Goal: Information Seeking & Learning: Learn about a topic

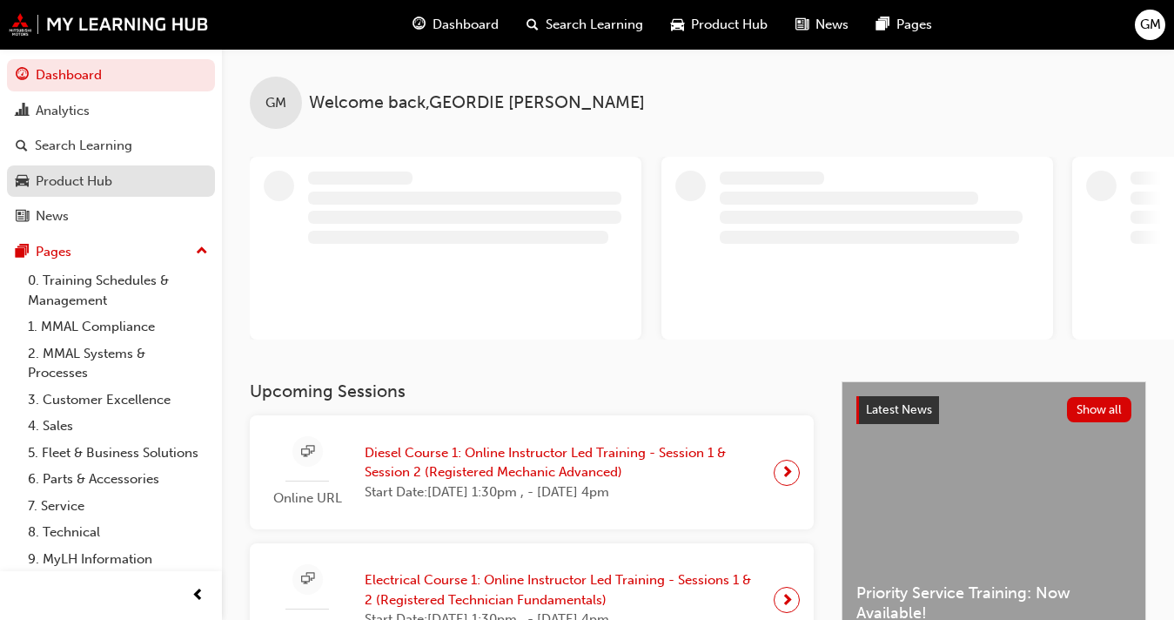
click at [121, 191] on link "Product Hub" at bounding box center [111, 181] width 208 height 32
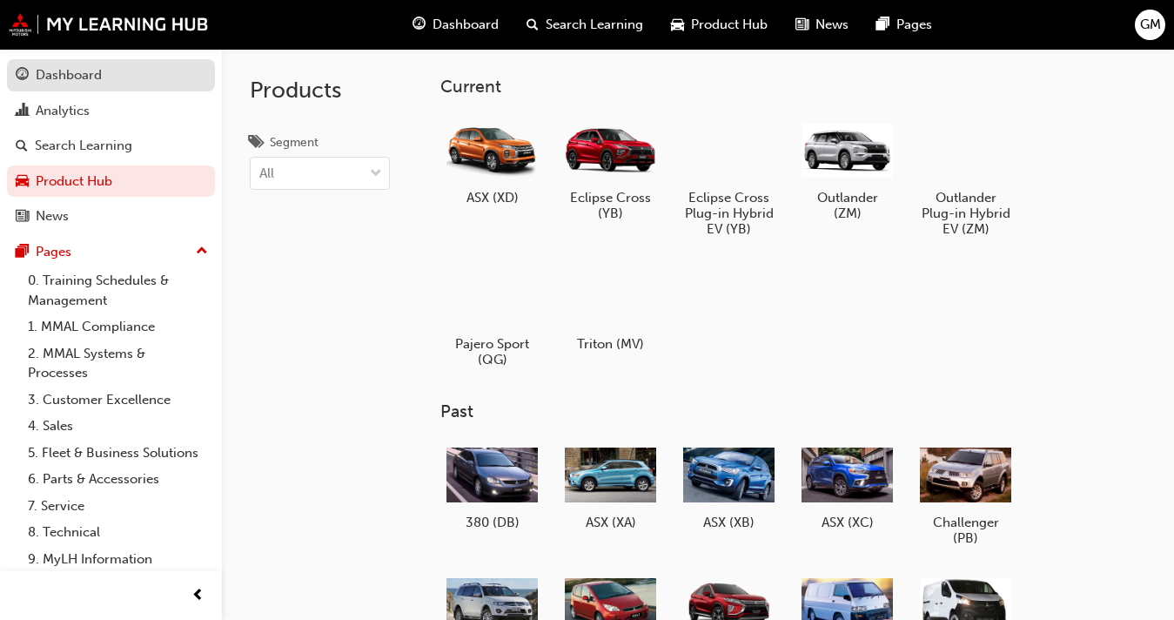
click at [92, 84] on div "Dashboard" at bounding box center [69, 75] width 66 height 20
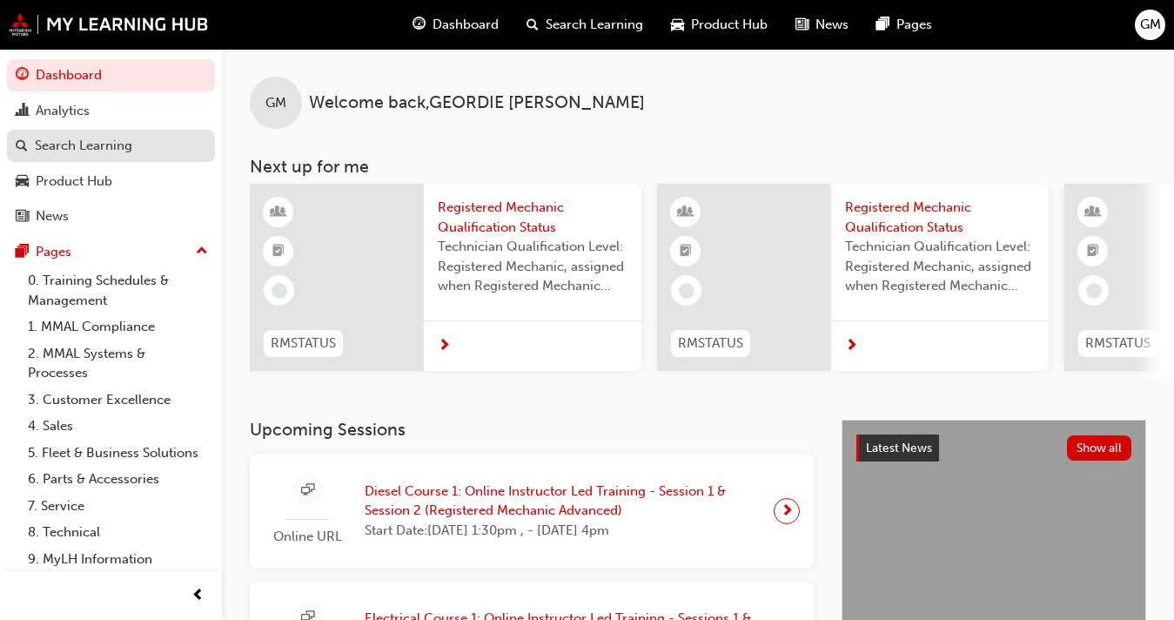
click at [111, 149] on div "Search Learning" at bounding box center [83, 146] width 97 height 20
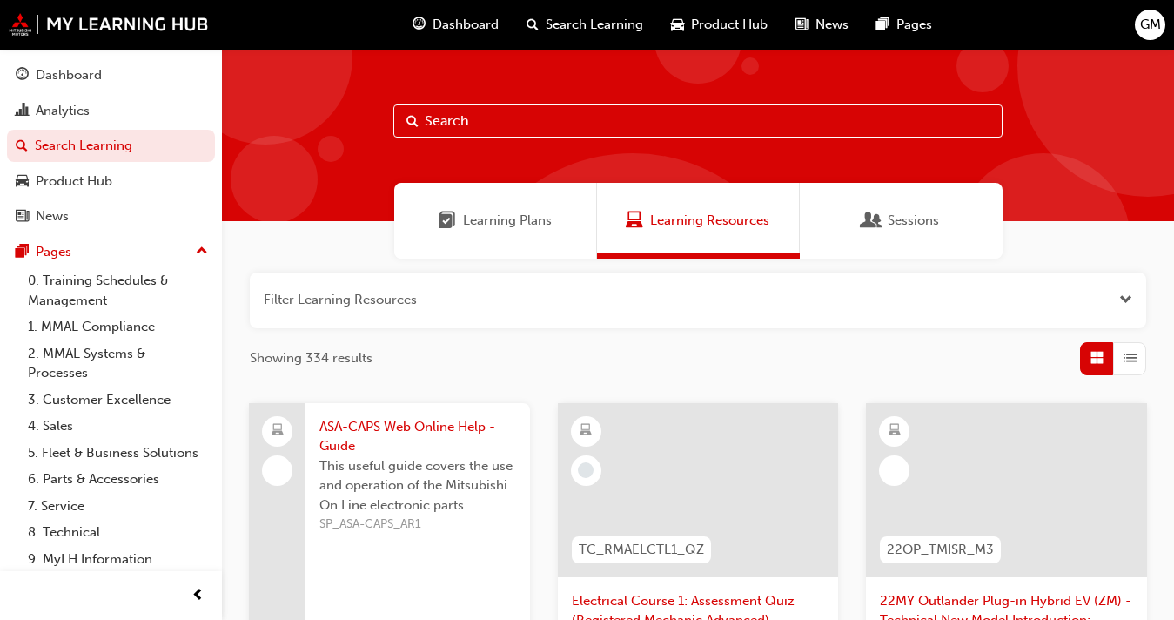
click at [489, 232] on div "Learning Plans" at bounding box center [495, 221] width 203 height 76
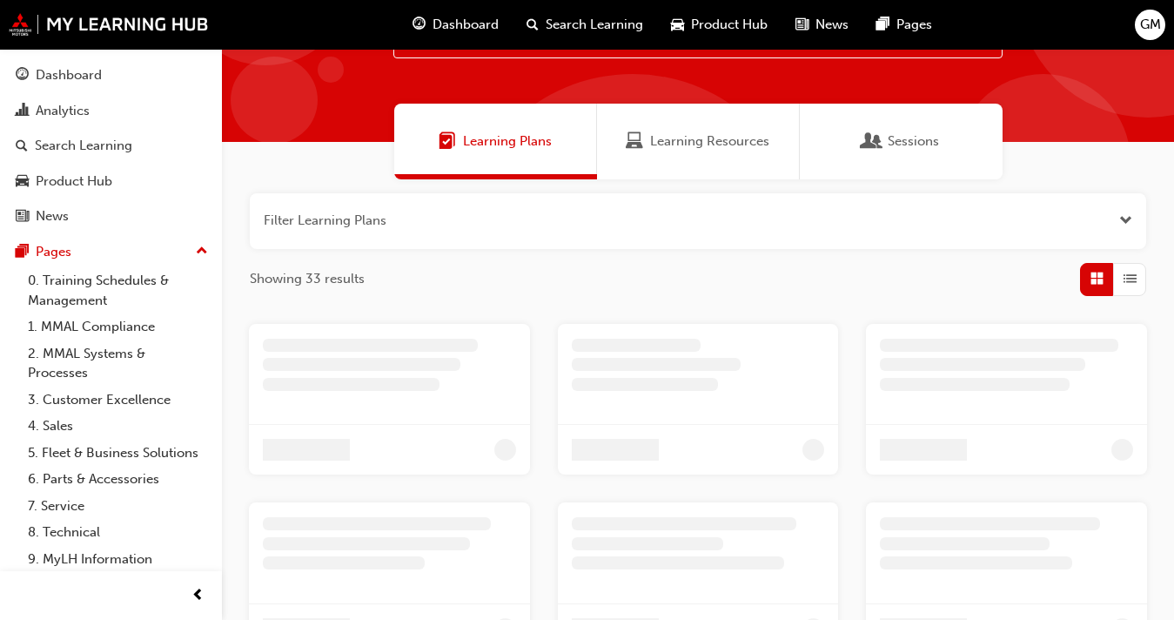
scroll to position [128, 0]
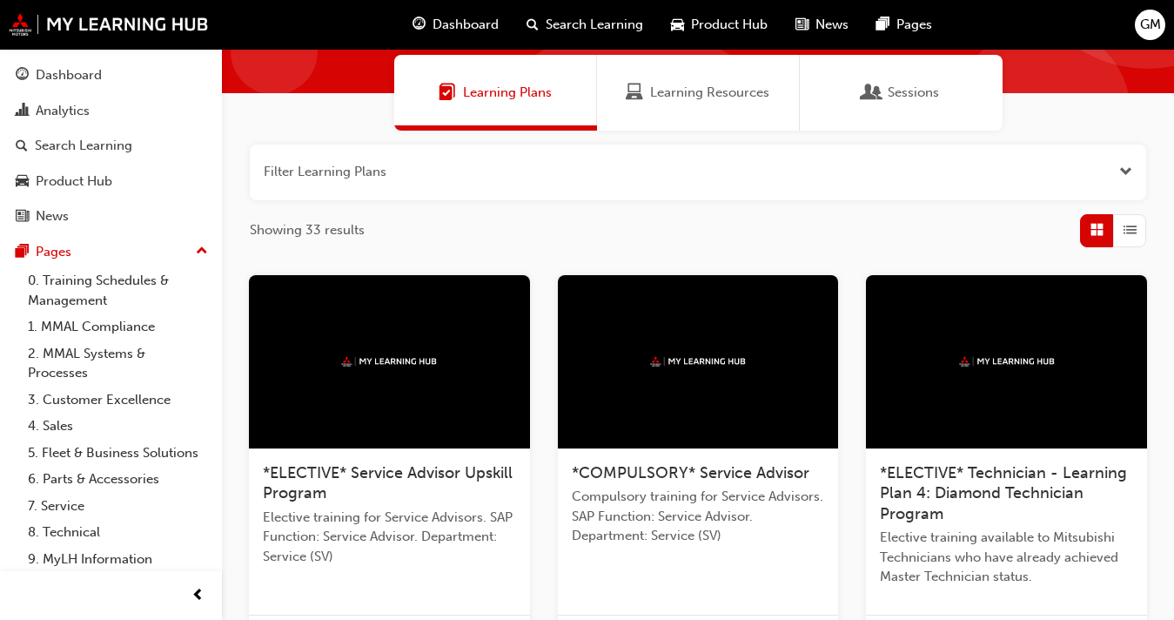
click at [595, 168] on button "button" at bounding box center [698, 172] width 896 height 56
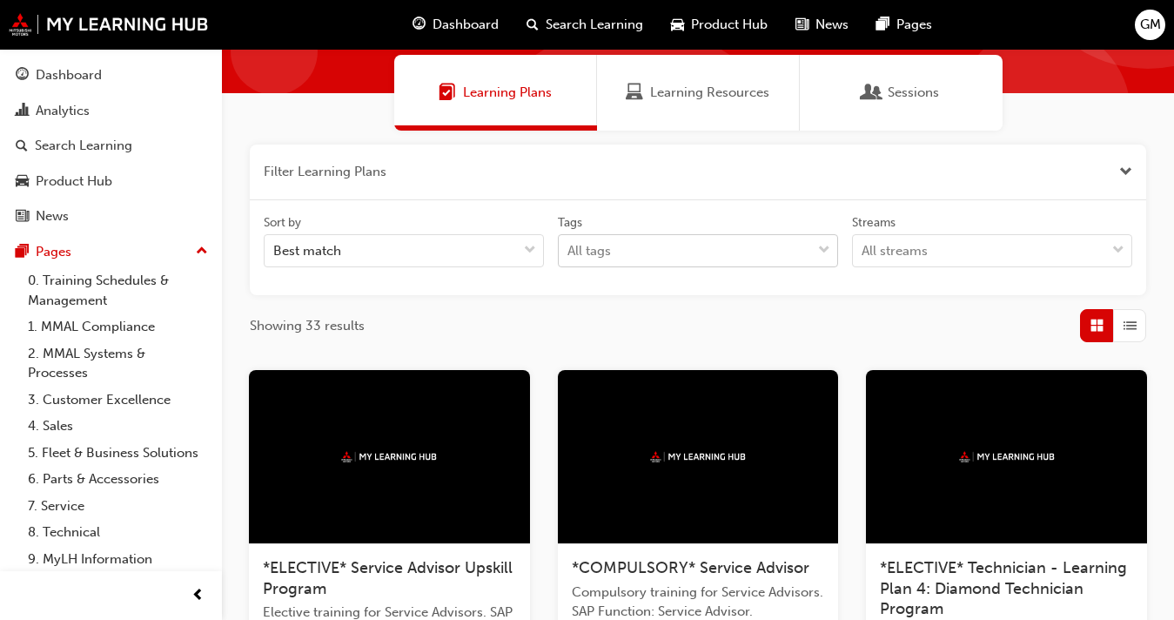
click at [754, 252] on div "All tags" at bounding box center [685, 251] width 252 height 30
click at [569, 252] on input "Tags All tags" at bounding box center [568, 250] width 2 height 15
click at [786, 251] on div "All tags" at bounding box center [685, 251] width 252 height 30
click at [569, 251] on input "Tags 0 results available. Select is focused ,type to refine list, press Down to…" at bounding box center [568, 250] width 2 height 15
click at [923, 272] on div "Sort by Best match Tags All tags Streams All streams" at bounding box center [698, 248] width 882 height 68
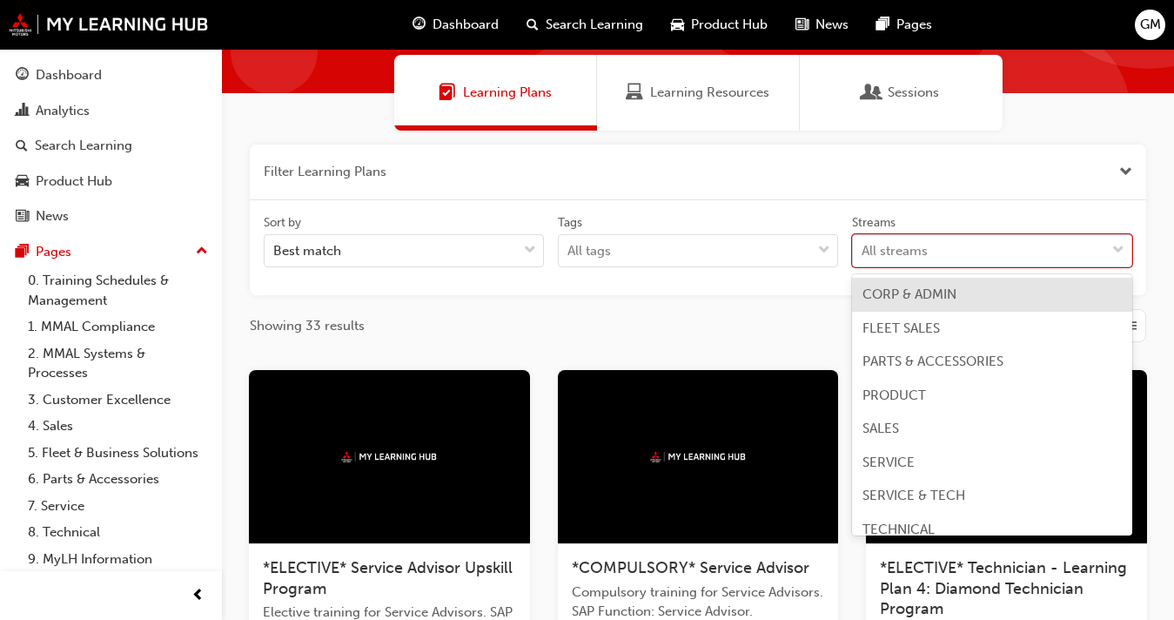
click at [936, 255] on div "All streams" at bounding box center [979, 251] width 252 height 30
click at [863, 255] on input "Streams option CORP & ADMIN focused, 1 of 8. 8 results available. Use Up and Do…" at bounding box center [863, 250] width 2 height 15
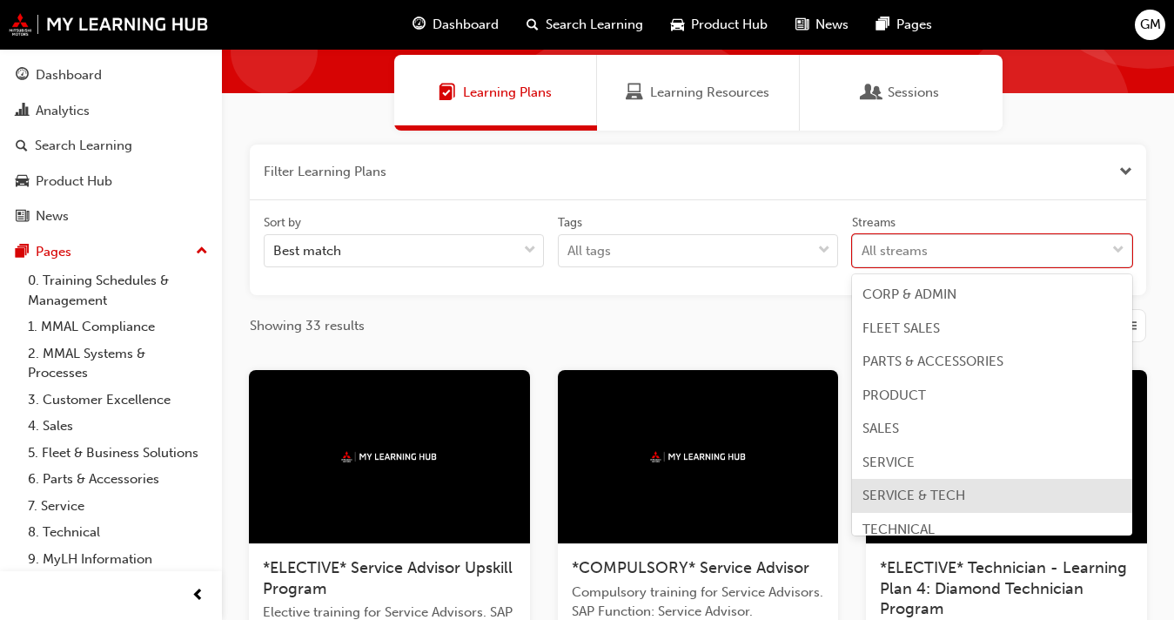
click at [908, 491] on span "SERVICE & TECH" at bounding box center [913, 495] width 103 height 16
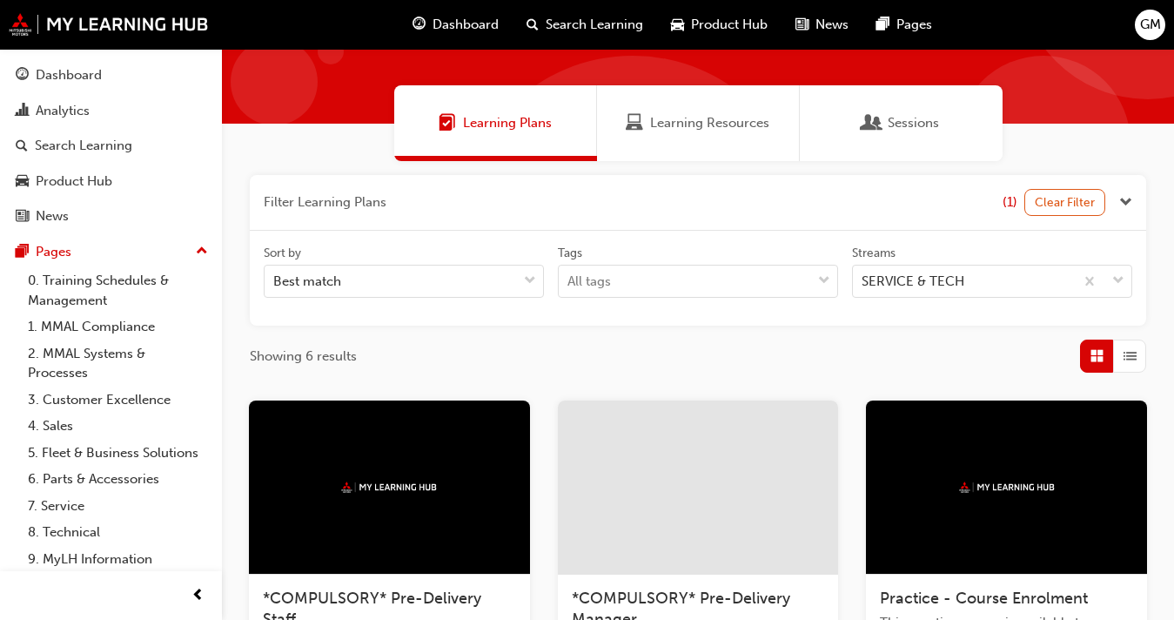
scroll to position [44, 0]
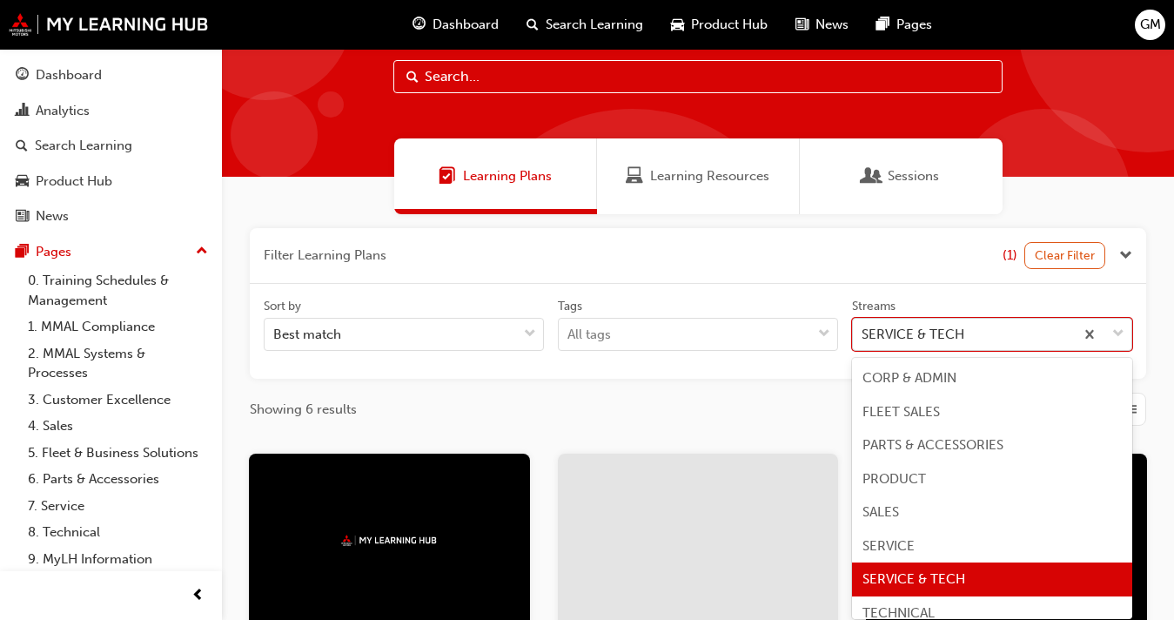
click at [962, 335] on div "SERVICE & TECH" at bounding box center [913, 335] width 103 height 20
click at [863, 335] on input "Streams option SERVICE & TECH focused, 7 of 8. 8 results available. Use Up and …" at bounding box center [863, 333] width 2 height 15
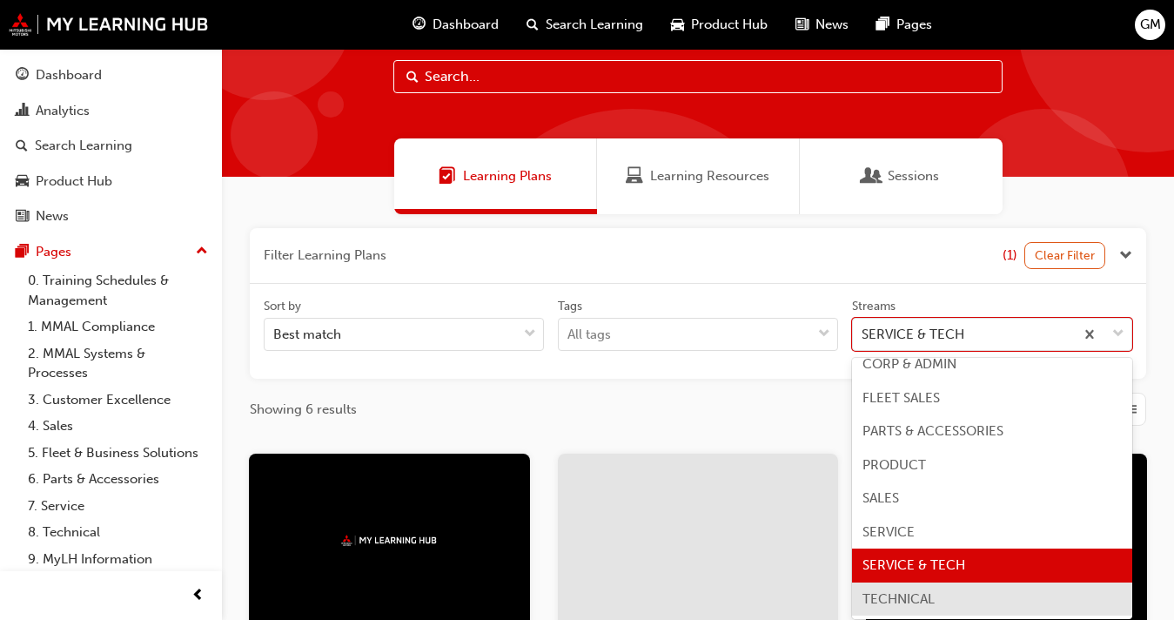
click at [914, 593] on span "TECHNICAL" at bounding box center [898, 599] width 72 height 16
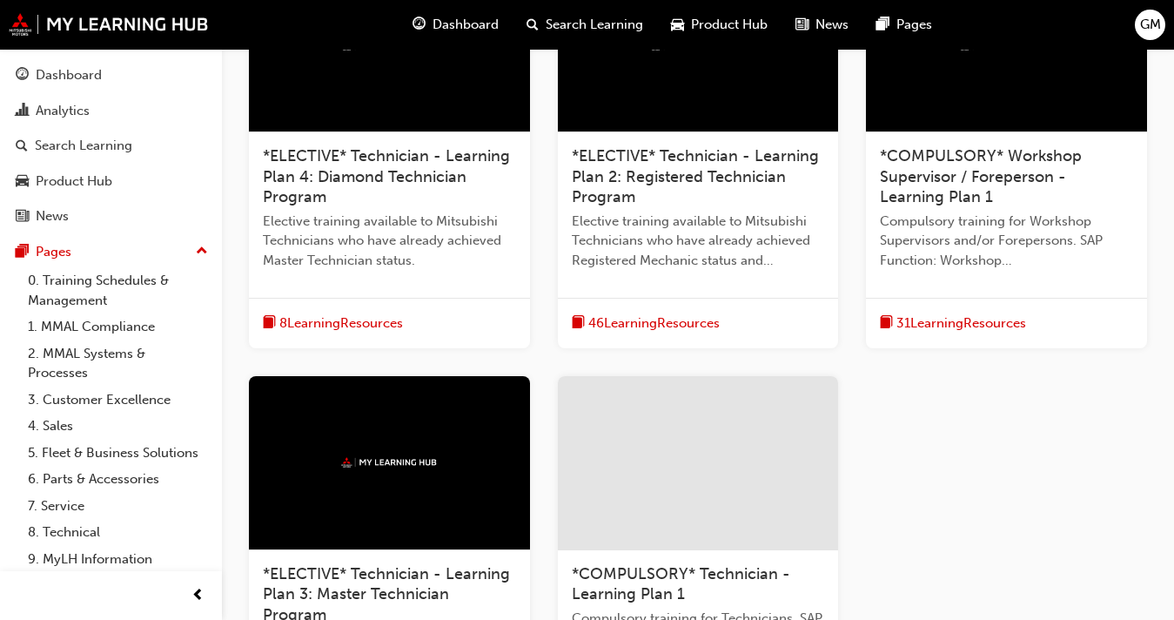
scroll to position [539, 0]
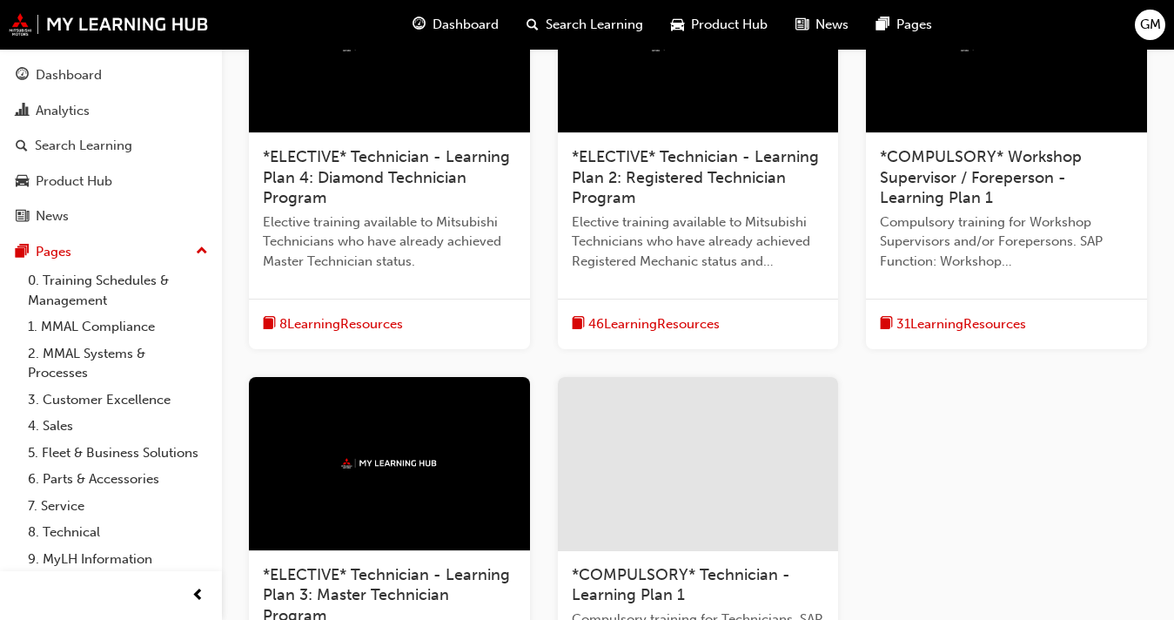
click at [968, 179] on span "*COMPULSORY* Workshop Supervisor / Foreperson - Learning Plan 1" at bounding box center [981, 177] width 202 height 60
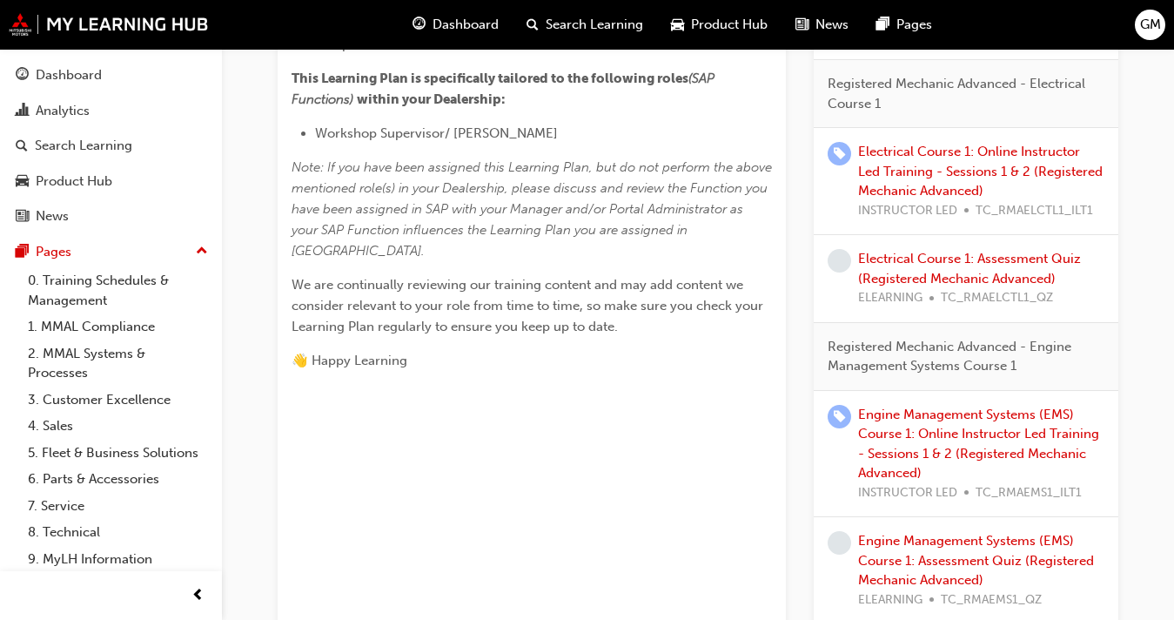
scroll to position [823, 0]
click at [91, 77] on div "Dashboard" at bounding box center [69, 75] width 66 height 20
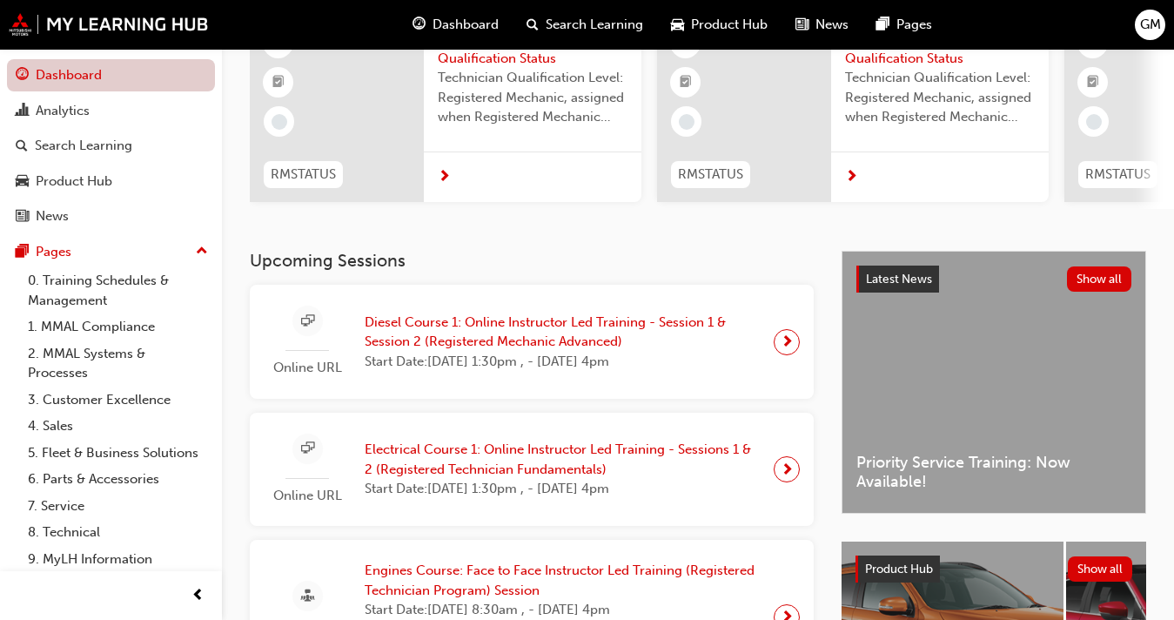
scroll to position [823, 0]
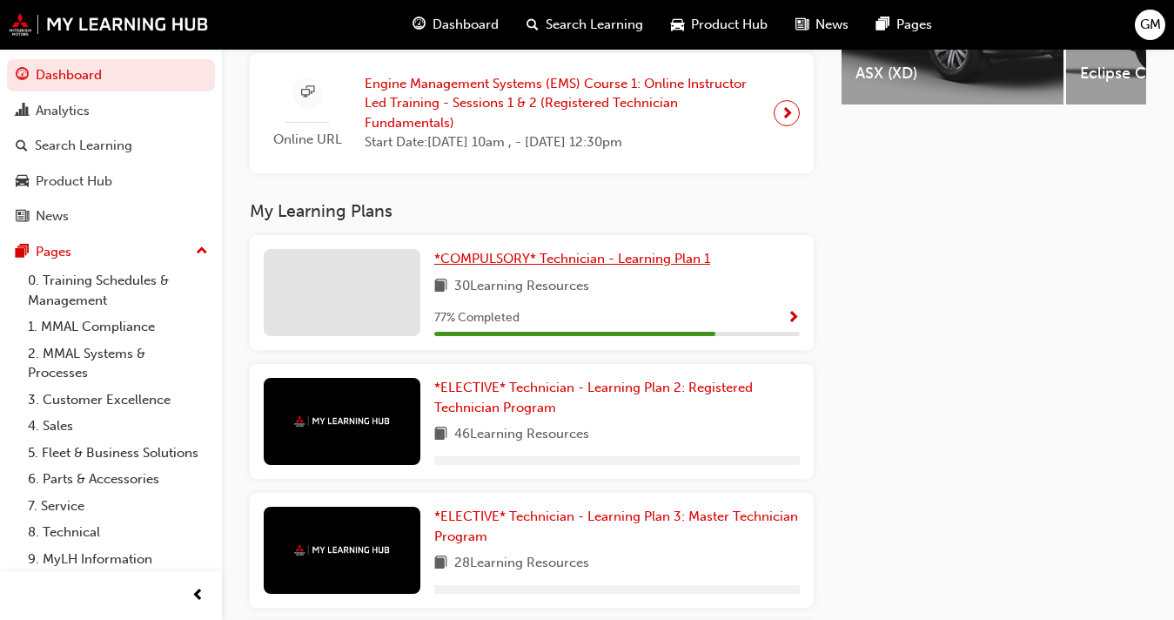
click at [467, 262] on span "*COMPULSORY* Technician - Learning Plan 1" at bounding box center [572, 259] width 276 height 16
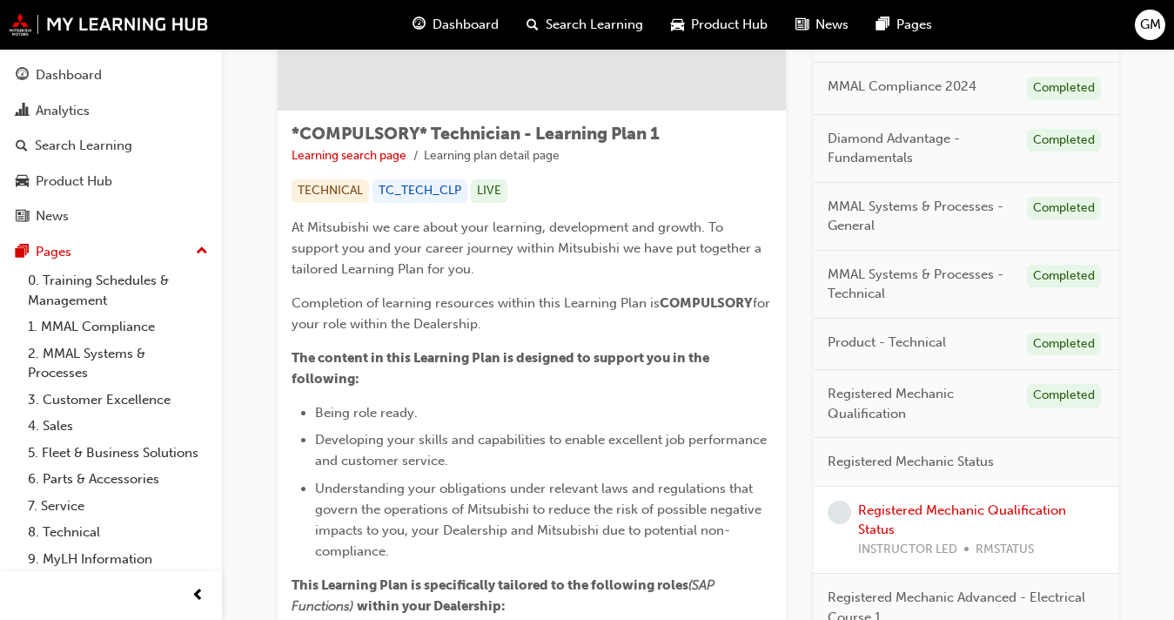
scroll to position [242, 0]
click at [882, 506] on link "Registered Mechanic Qualification Status" at bounding box center [962, 519] width 208 height 36
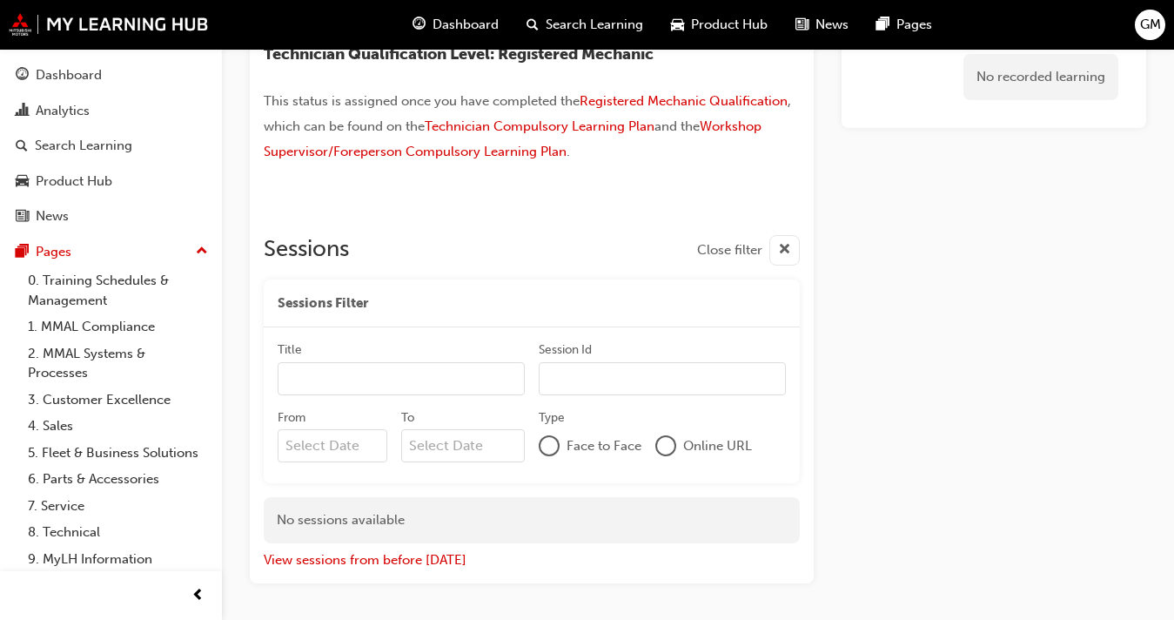
scroll to position [89, 0]
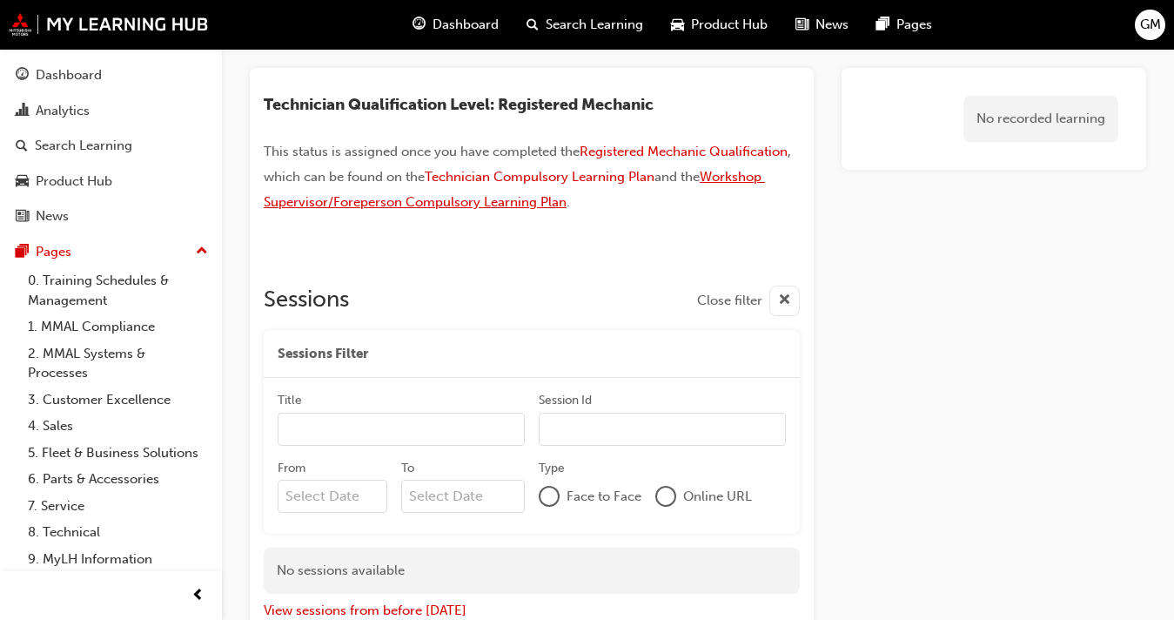
click at [723, 178] on span "Workshop Supervisor/Foreperson Compulsory Learning Plan" at bounding box center [514, 189] width 501 height 41
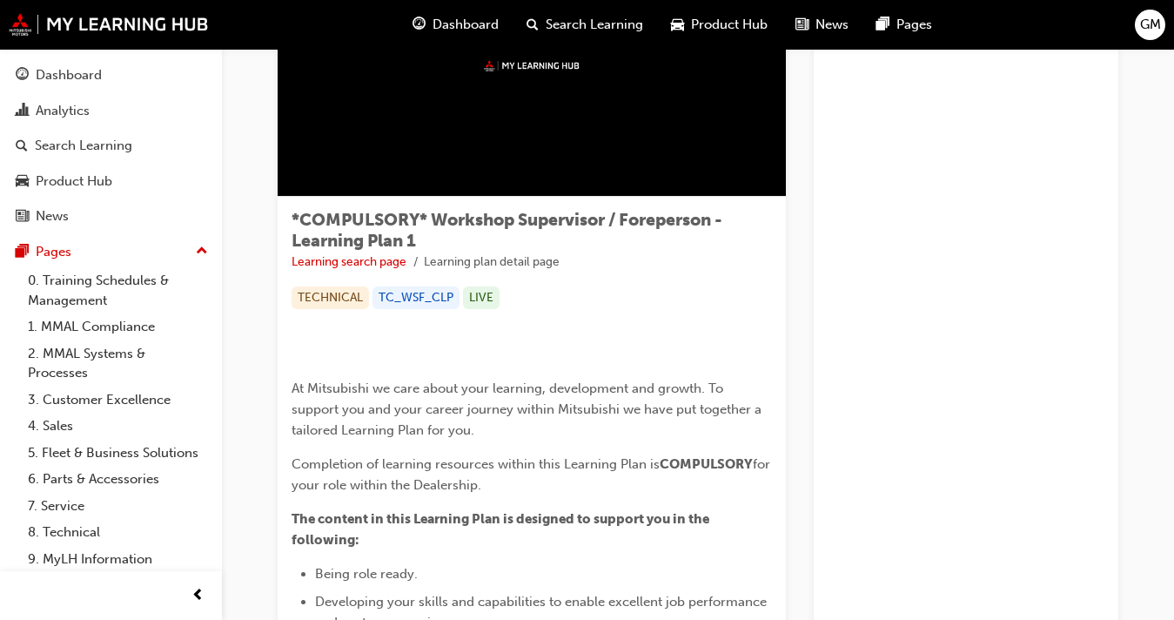
scroll to position [156, 0]
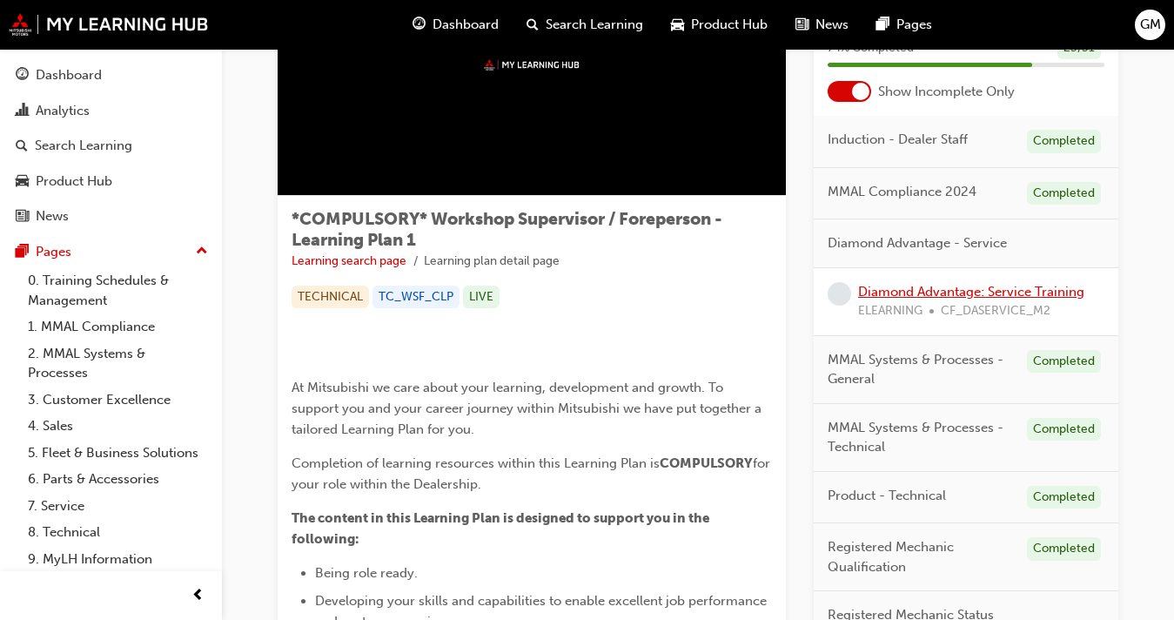
click at [915, 286] on link "Diamond Advantage: Service Training" at bounding box center [971, 292] width 226 height 16
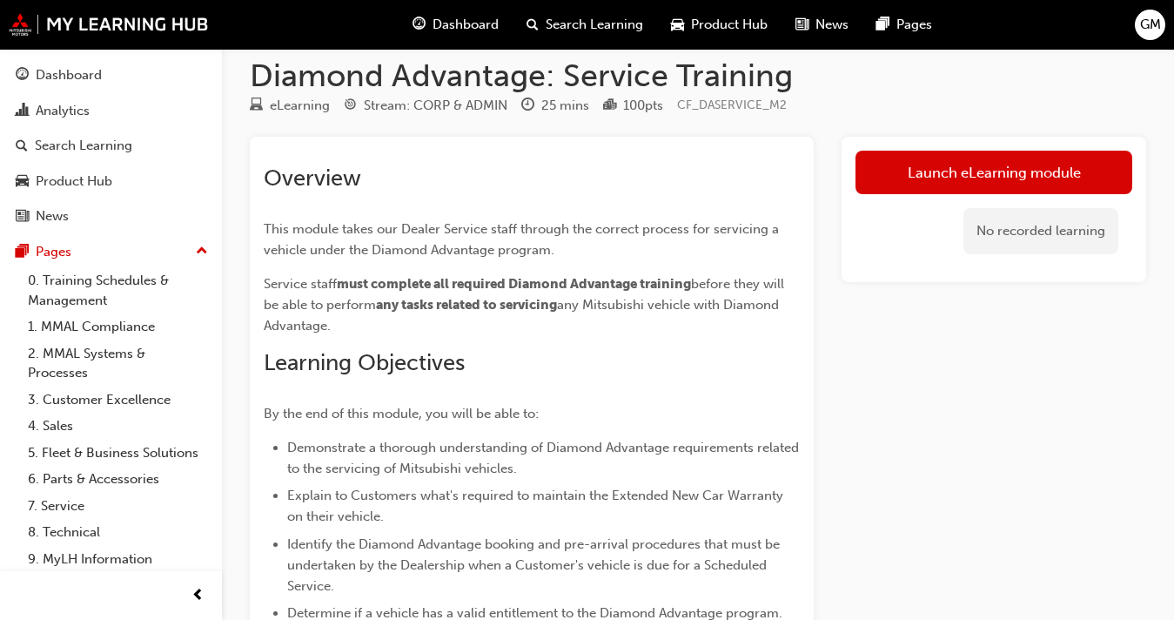
scroll to position [19, 0]
click at [935, 143] on div "Launch eLearning module No recorded learning" at bounding box center [993, 209] width 305 height 145
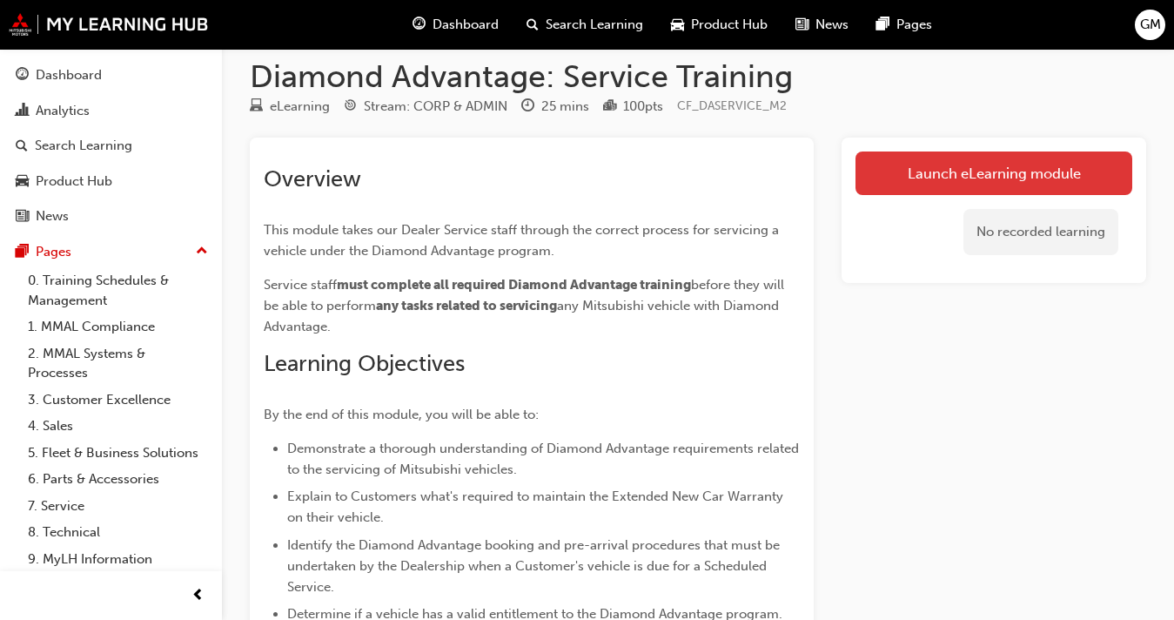
click at [929, 154] on link "Launch eLearning module" at bounding box center [993, 173] width 277 height 44
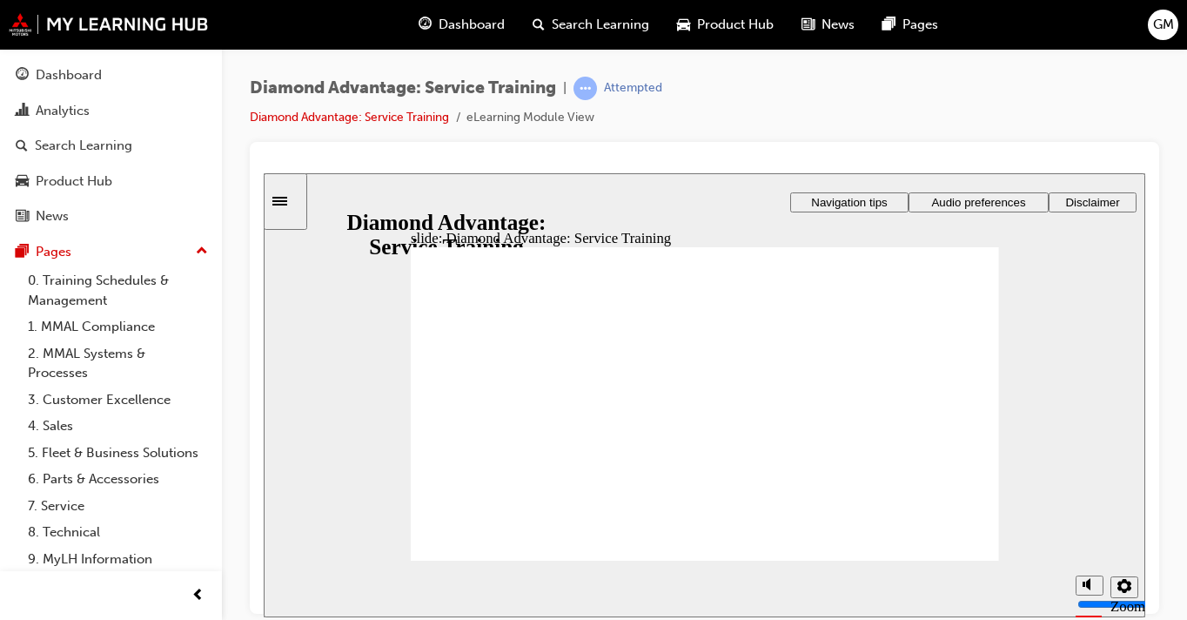
click at [45, 78] on div "Dashboard" at bounding box center [69, 75] width 66 height 20
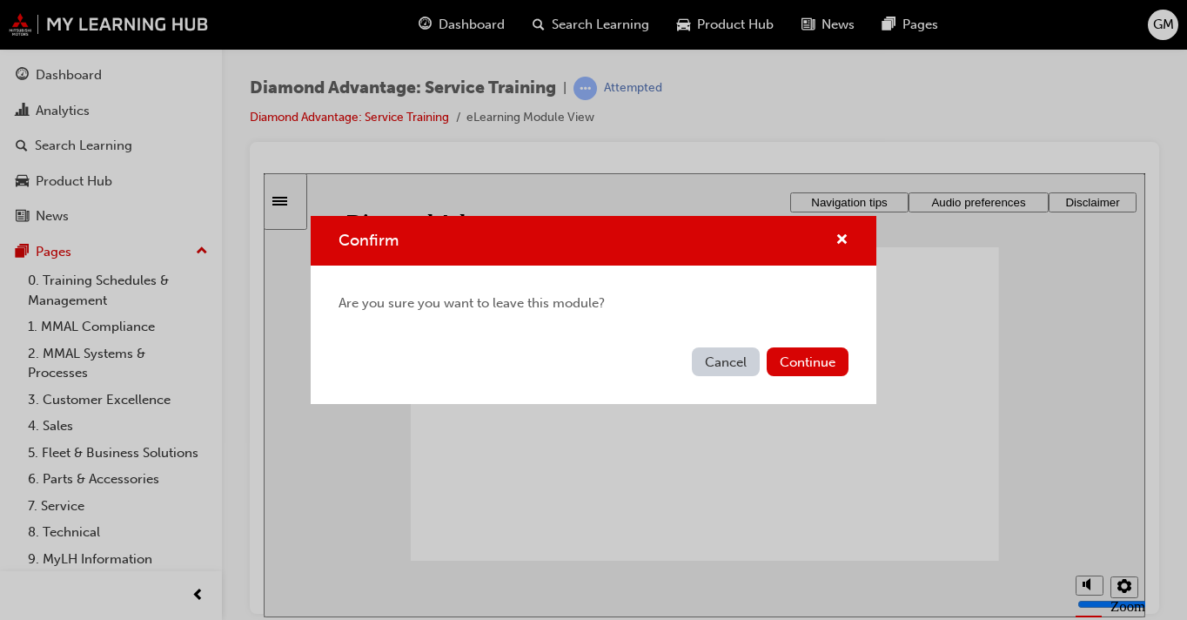
drag, startPoint x: 819, startPoint y: 359, endPoint x: 516, endPoint y: 342, distance: 303.3
click at [819, 358] on button "Continue" at bounding box center [808, 361] width 82 height 29
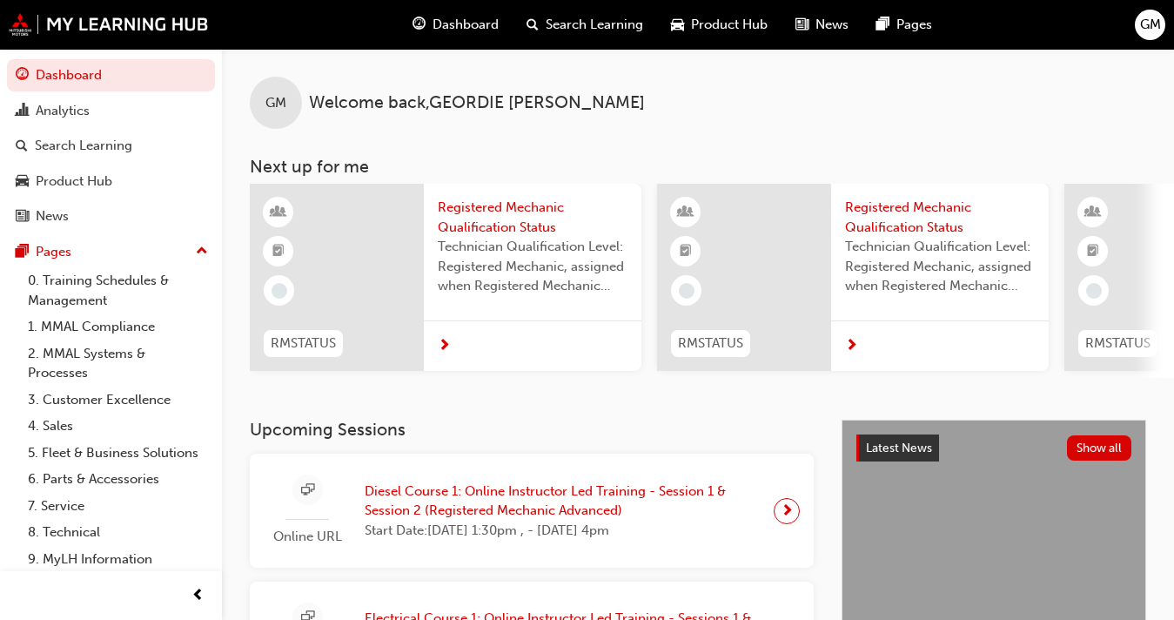
click at [483, 225] on span "Registered Mechanic Qualification Status" at bounding box center [533, 217] width 190 height 39
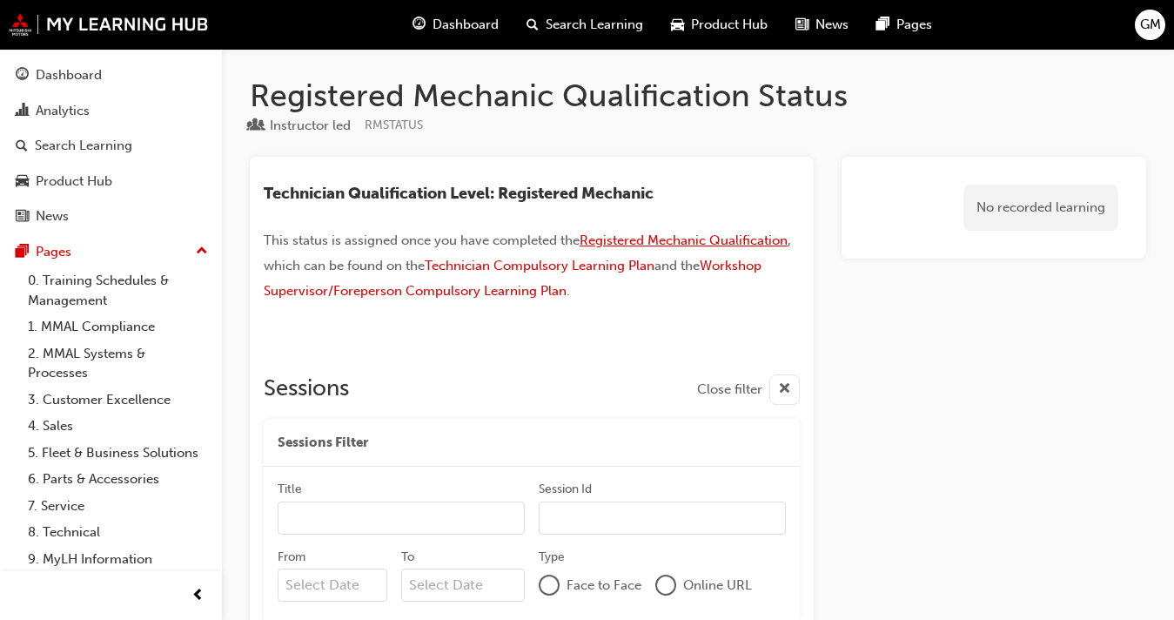
click at [644, 240] on span "Registered Mechanic Qualification" at bounding box center [684, 240] width 208 height 16
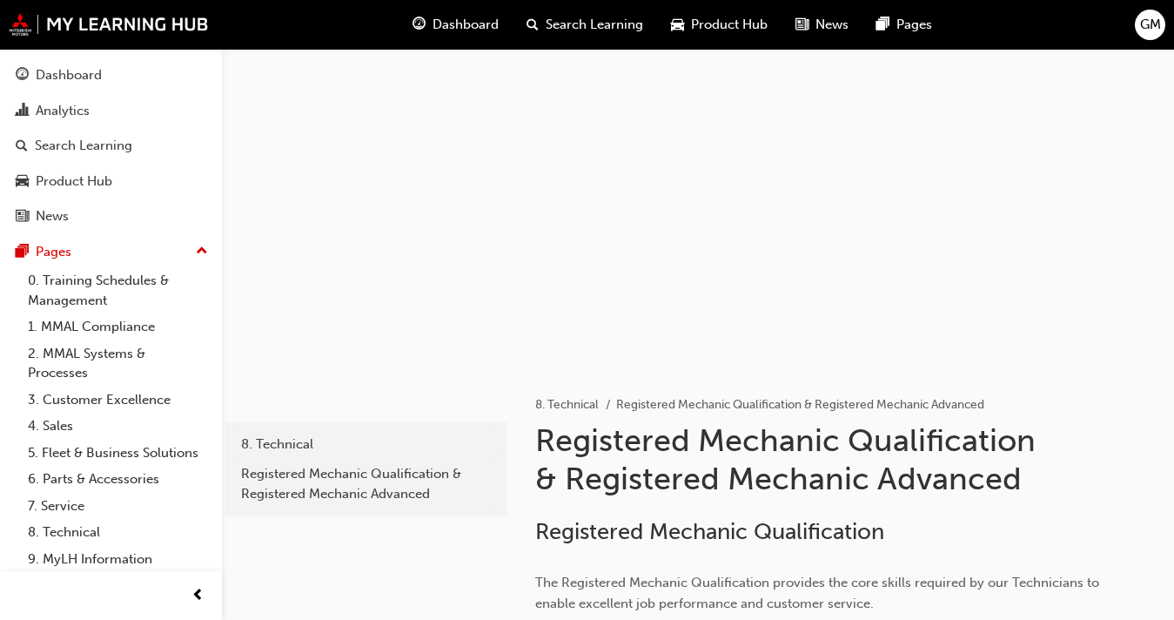
click at [583, 231] on div at bounding box center [698, 208] width 952 height 318
drag, startPoint x: 611, startPoint y: 224, endPoint x: 586, endPoint y: 212, distance: 27.7
click at [587, 212] on div at bounding box center [698, 208] width 952 height 318
click at [68, 104] on div "Analytics" at bounding box center [63, 111] width 54 height 20
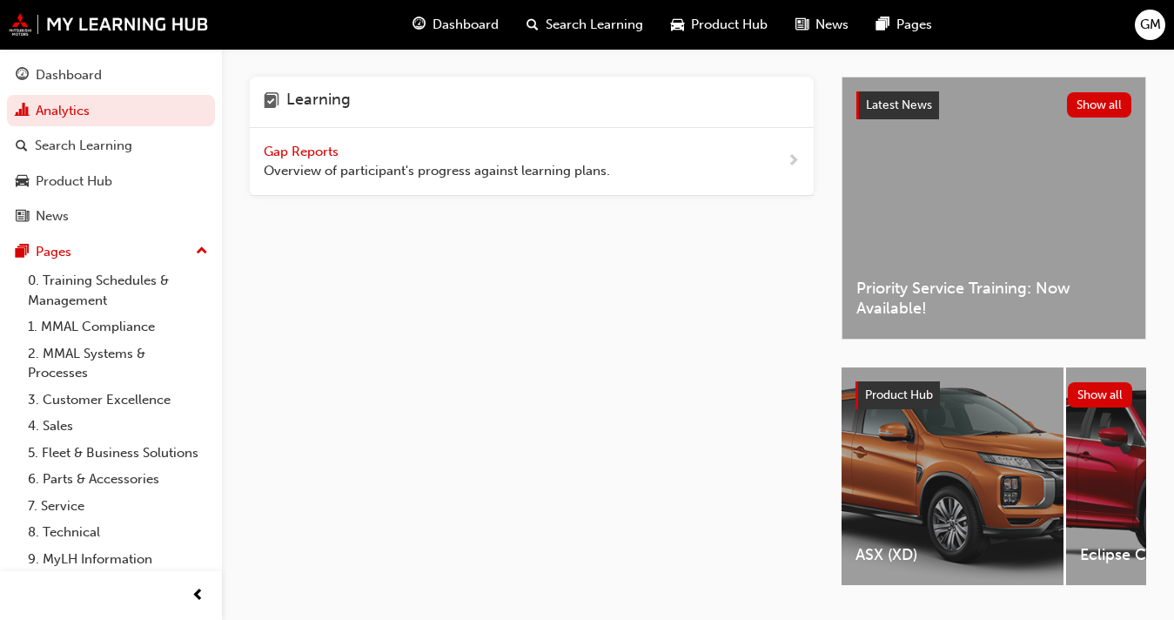
click at [278, 160] on div "Gap Reports Overview of participant's progress against learning plans." at bounding box center [437, 161] width 346 height 39
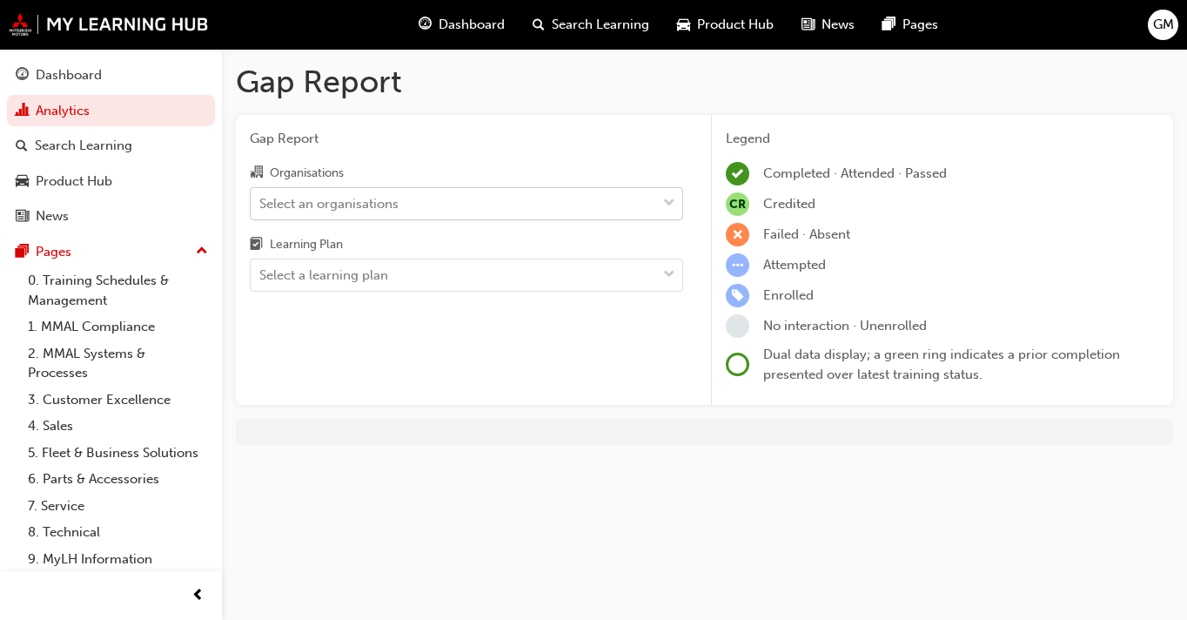
click at [597, 209] on div "Select an organisations" at bounding box center [454, 203] width 406 height 30
click at [261, 209] on input "Organisations Select an organisations" at bounding box center [260, 202] width 2 height 15
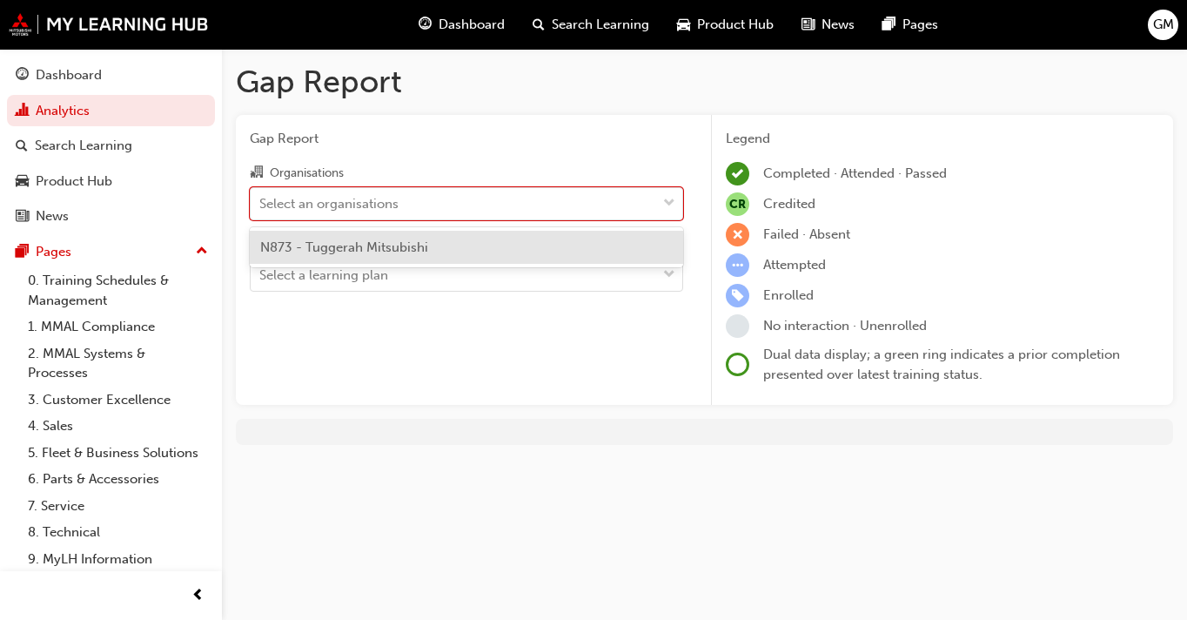
click at [516, 245] on div "N873 - Tuggerah Mitsubishi" at bounding box center [466, 248] width 433 height 34
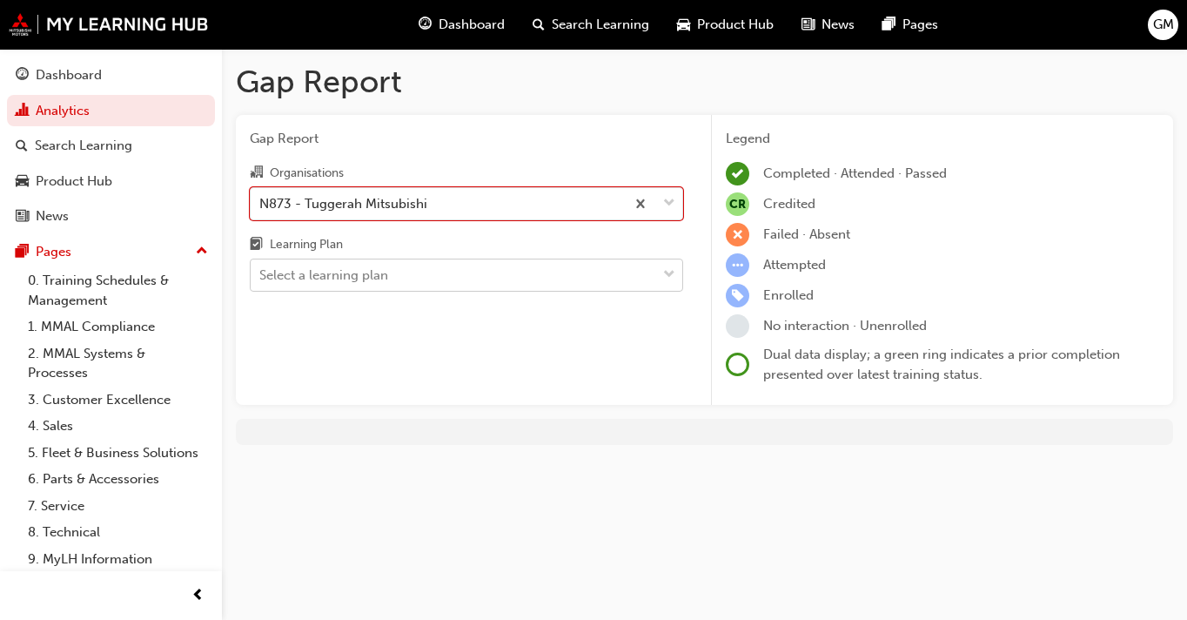
click at [513, 281] on div "Select a learning plan" at bounding box center [454, 275] width 406 height 30
click at [261, 281] on input "Learning Plan Select a learning plan" at bounding box center [260, 274] width 2 height 15
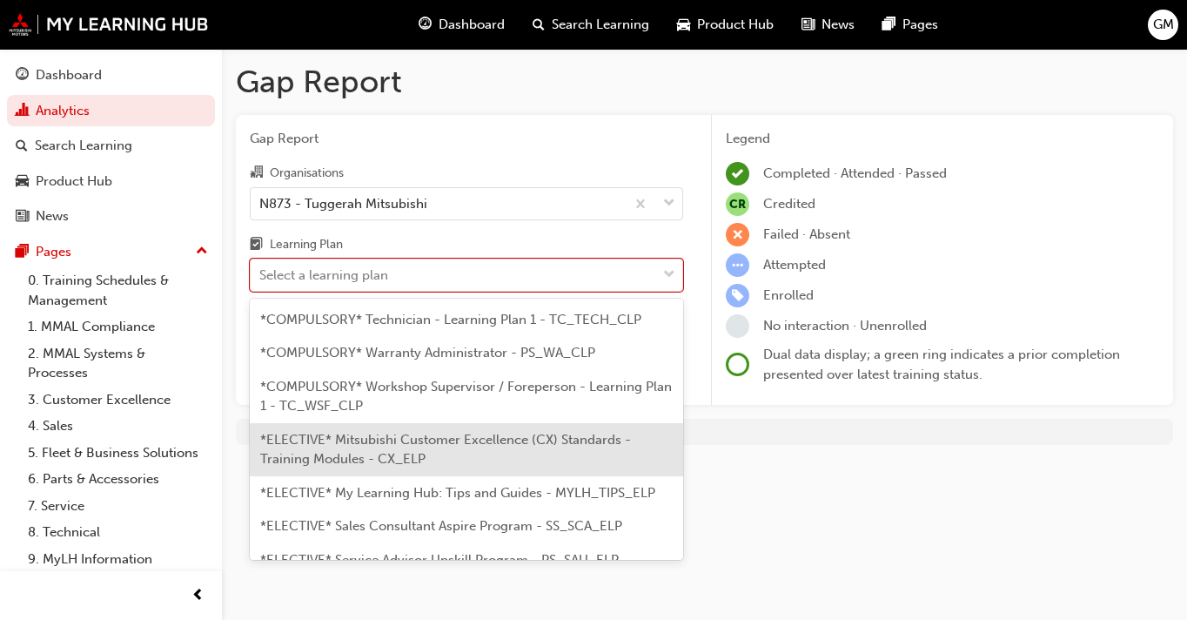
scroll to position [780, 0]
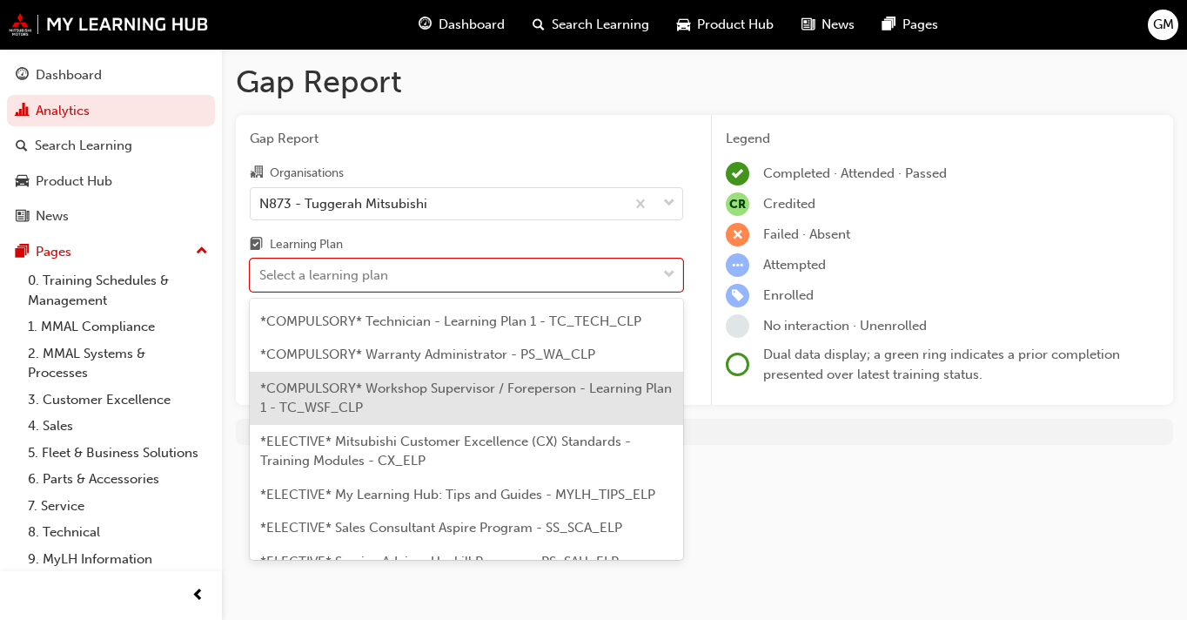
click at [479, 391] on span "*COMPULSORY* Workshop Supervisor / Foreperson - Learning Plan 1 - TC_WSF_CLP" at bounding box center [466, 398] width 412 height 36
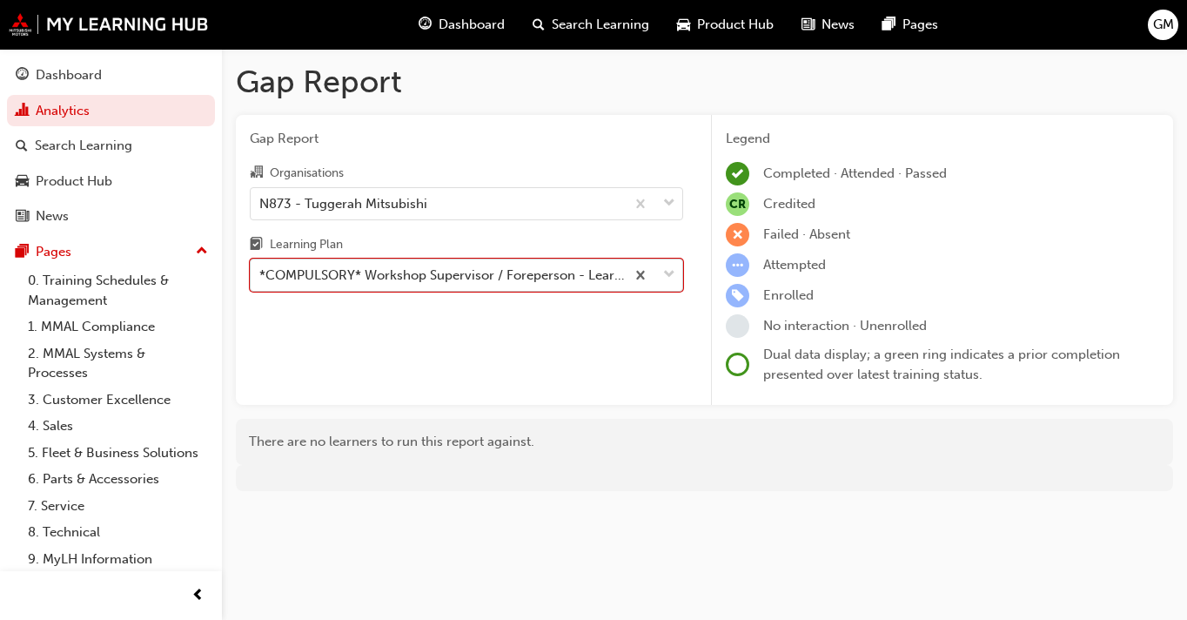
click at [561, 281] on div "*COMPULSORY* Workshop Supervisor / Foreperson - Learning Plan 1 - TC_WSF_CLP" at bounding box center [442, 275] width 367 height 20
click at [261, 281] on input "Learning Plan option *COMPULSORY* Workshop Supervisor / Foreperson - Learning P…" at bounding box center [260, 274] width 2 height 15
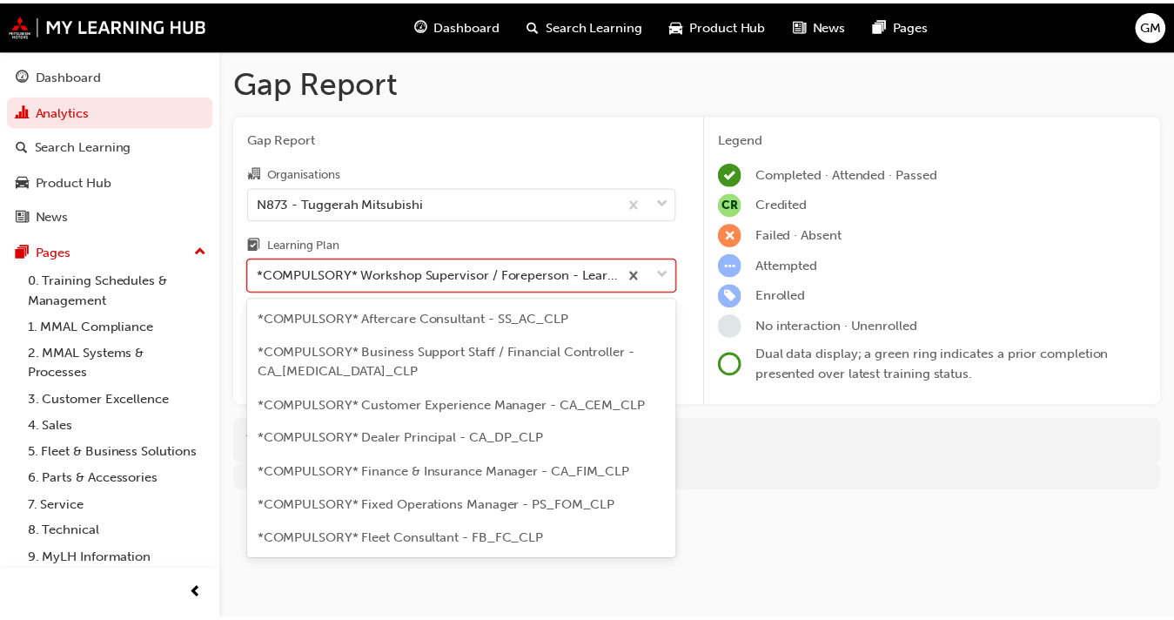
scroll to position [662, 0]
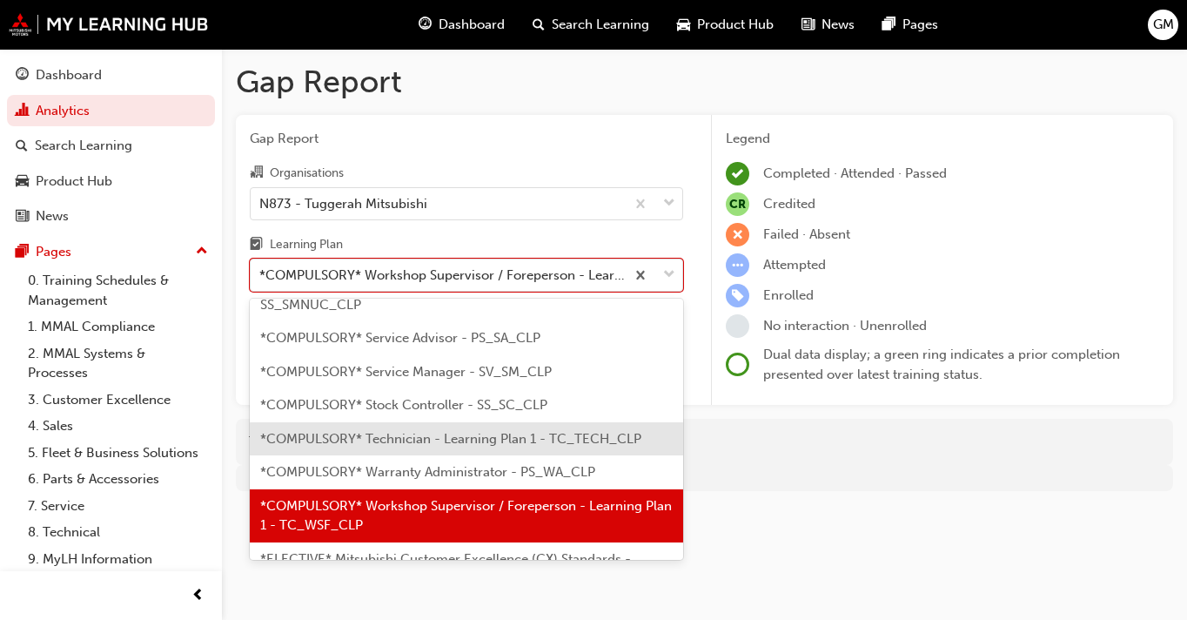
click at [486, 432] on span "*COMPULSORY* Technician - Learning Plan 1 - TC_TECH_CLP" at bounding box center [450, 439] width 381 height 16
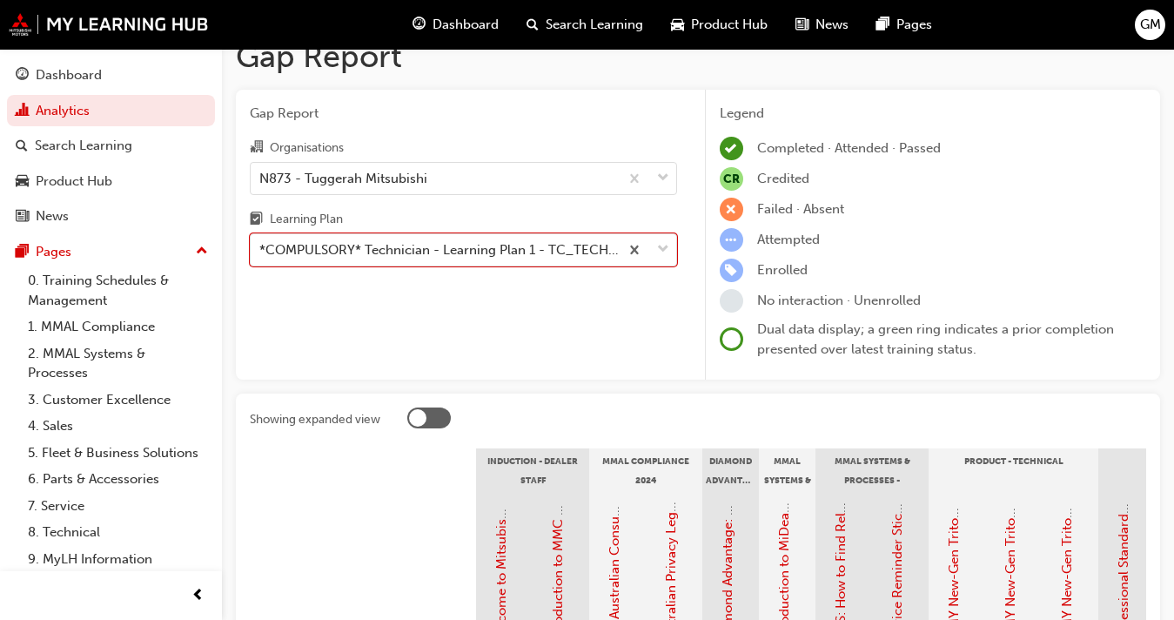
scroll to position [24, 0]
click at [472, 261] on div "*COMPULSORY* Technician - Learning Plan 1 - TC_TECH_CLP" at bounding box center [435, 251] width 368 height 30
click at [261, 258] on input "Learning Plan option *COMPULSORY* Technician - Learning Plan 1 - TC_TECH_CLP, s…" at bounding box center [260, 250] width 2 height 15
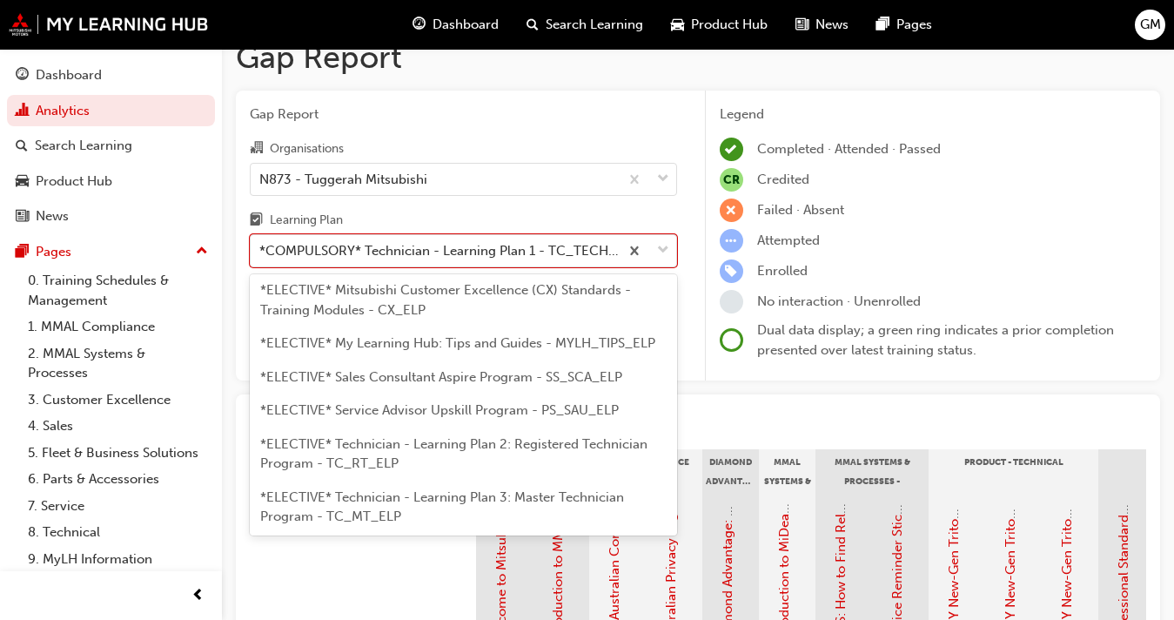
scroll to position [927, 0]
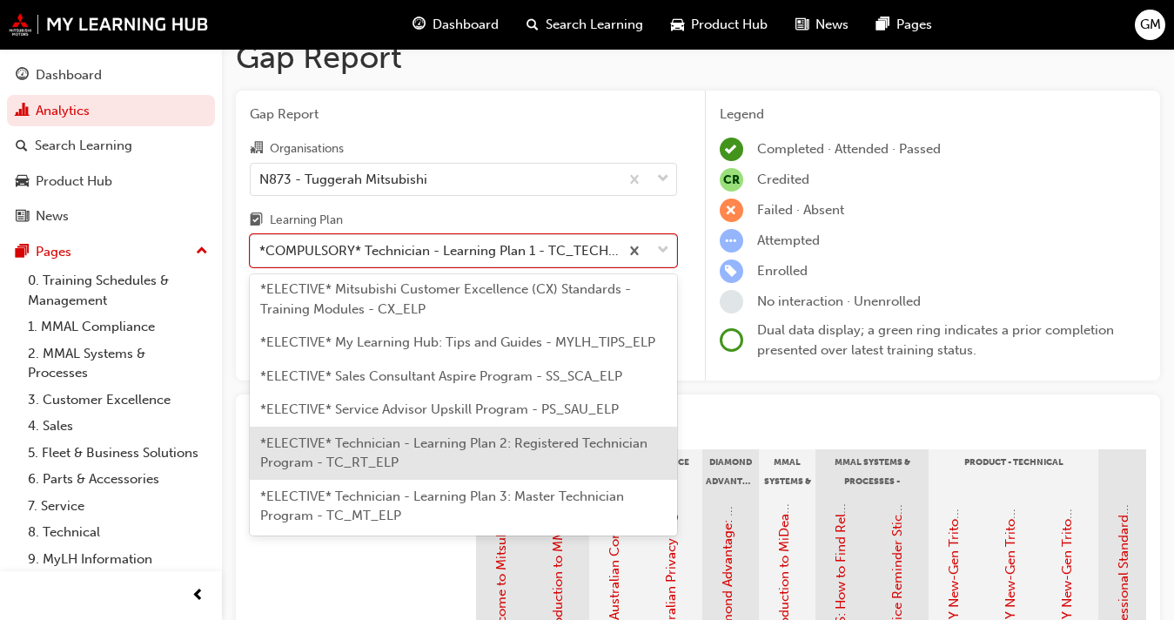
click at [462, 435] on span "*ELECTIVE* Technician - Learning Plan 2: Registered Technician Program - TC_RT_…" at bounding box center [453, 453] width 387 height 36
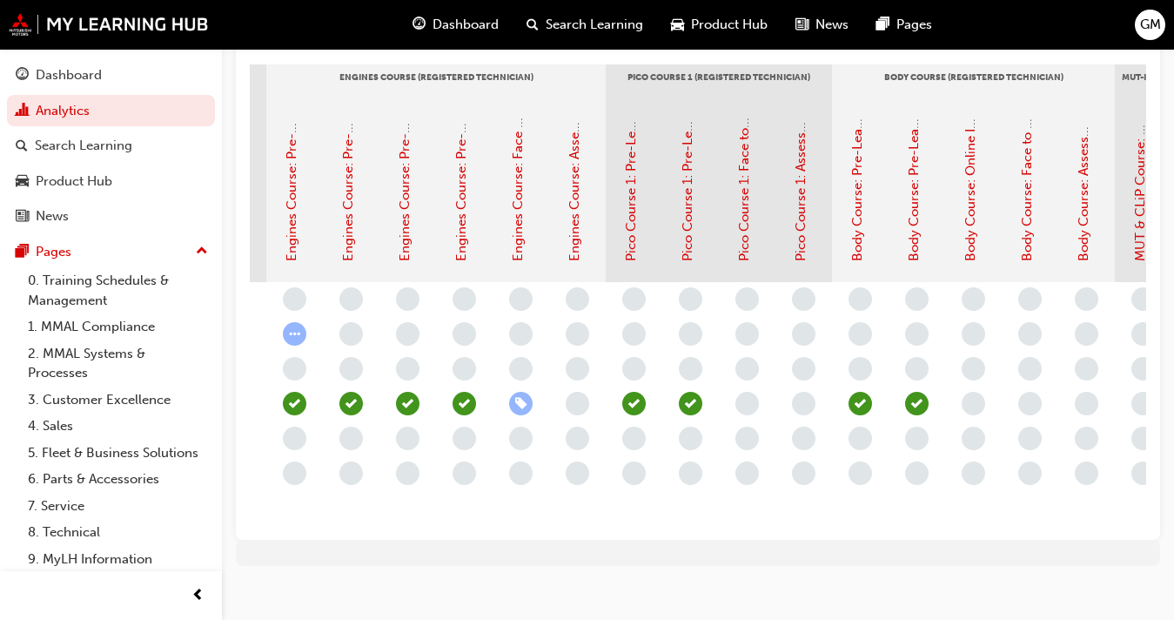
scroll to position [0, 378]
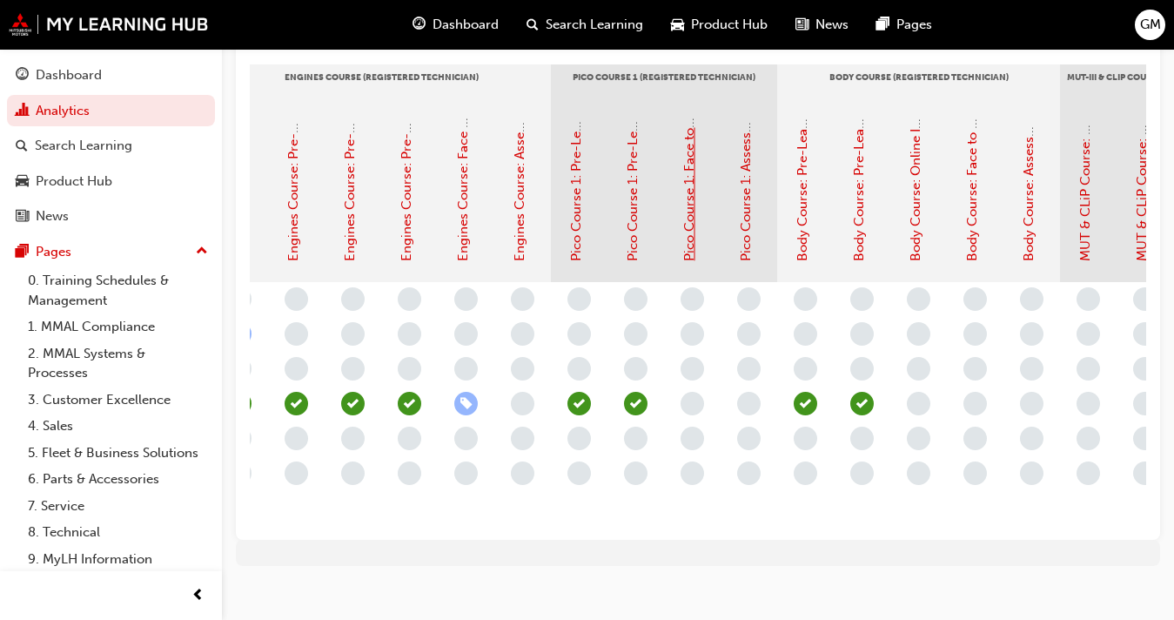
click at [690, 228] on link "Pico Course 1: Face to Face Instructor Led Training (Registered Technician Prog…" at bounding box center [689, 7] width 16 height 507
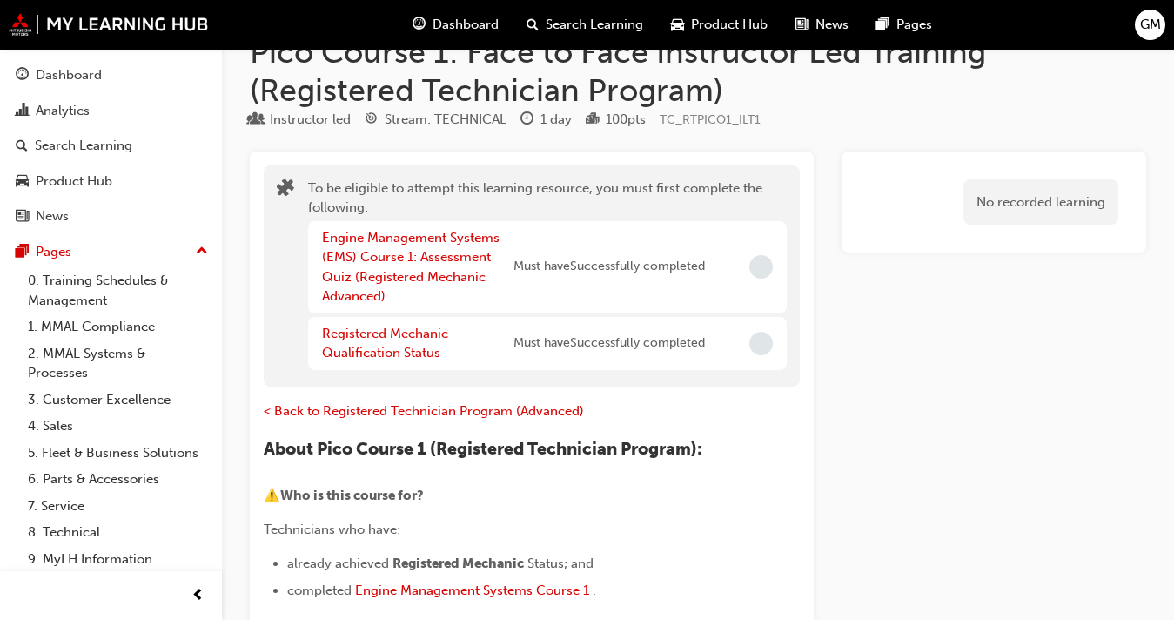
scroll to position [43, 0]
click at [107, 85] on div "Dashboard" at bounding box center [111, 75] width 191 height 22
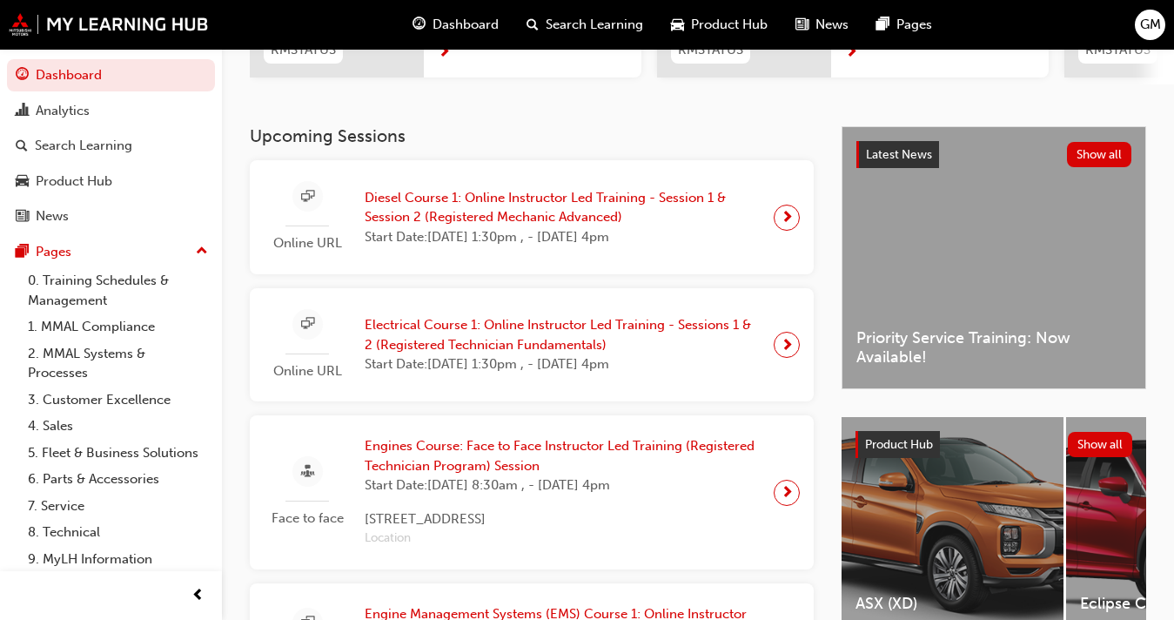
scroll to position [276, 0]
